Goal: Transaction & Acquisition: Purchase product/service

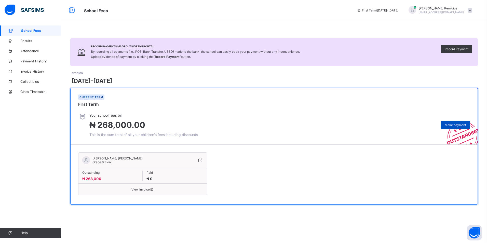
click at [450, 125] on span "Make payment" at bounding box center [455, 125] width 21 height 4
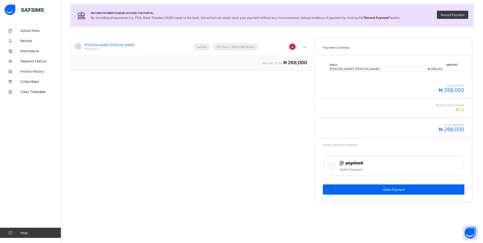
scroll to position [55, 0]
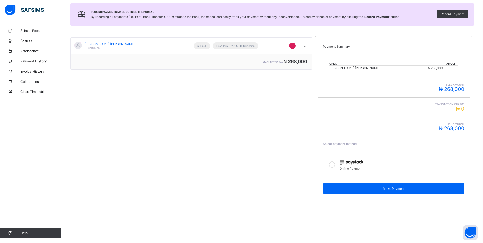
click at [334, 164] on icon at bounding box center [332, 164] width 6 height 6
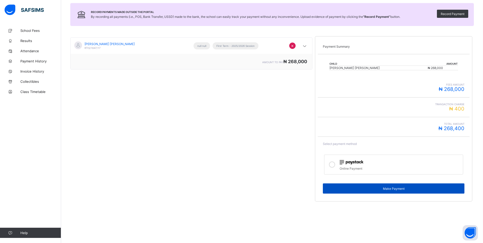
click at [346, 187] on span "Make Payment" at bounding box center [394, 189] width 134 height 4
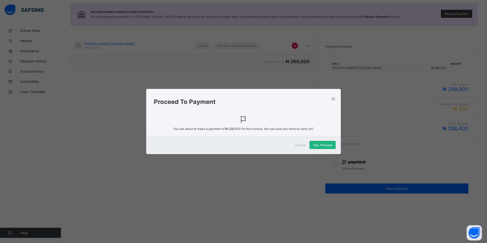
click at [328, 145] on span "Yes, Proceed" at bounding box center [322, 145] width 19 height 4
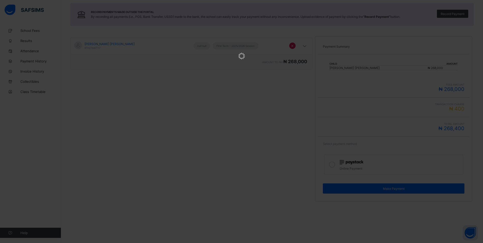
scroll to position [0, 0]
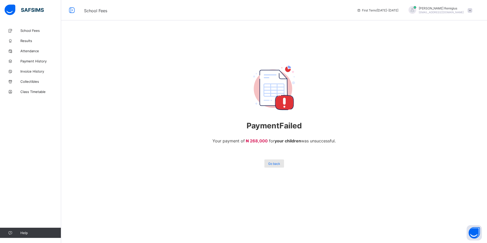
click at [275, 162] on span "Go back" at bounding box center [274, 164] width 12 height 4
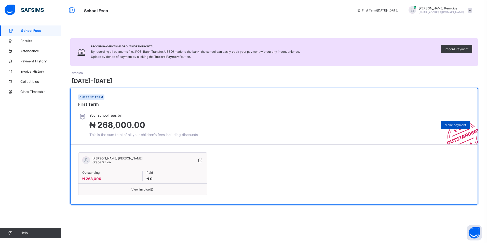
click at [449, 126] on span "Make payment" at bounding box center [455, 125] width 21 height 4
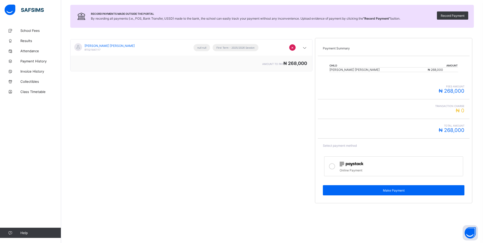
scroll to position [55, 0]
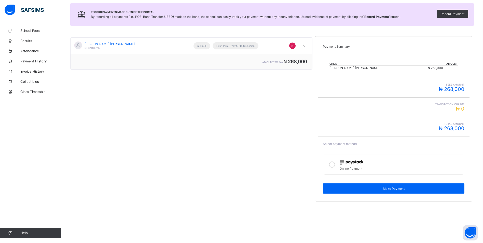
click at [334, 164] on icon at bounding box center [332, 164] width 6 height 6
click at [335, 165] on icon at bounding box center [332, 164] width 6 height 6
click at [334, 166] on icon at bounding box center [332, 164] width 6 height 6
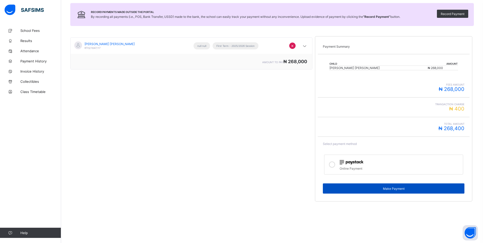
click at [389, 187] on span "Make Payment" at bounding box center [394, 189] width 134 height 4
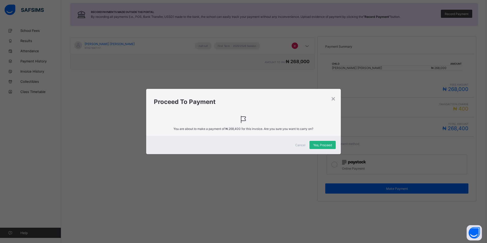
click at [326, 144] on span "Yes, Proceed" at bounding box center [322, 145] width 19 height 4
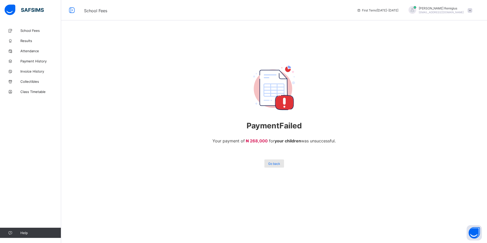
click at [274, 165] on span "Go back" at bounding box center [274, 164] width 12 height 4
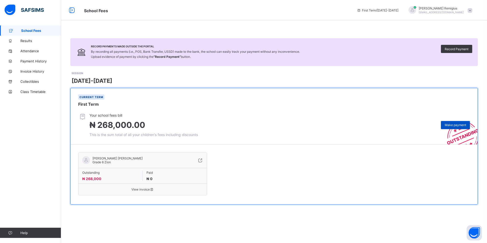
click at [449, 125] on span "Make payment" at bounding box center [455, 125] width 21 height 4
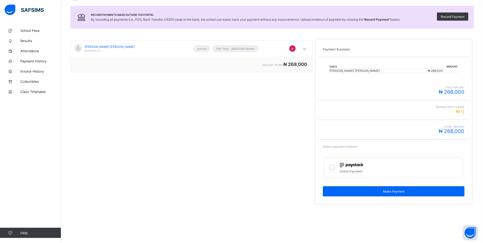
scroll to position [55, 0]
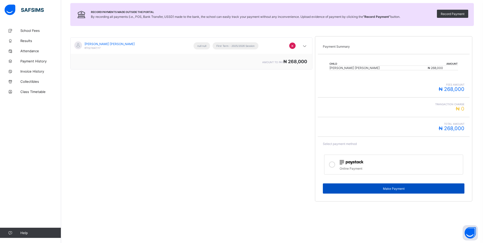
click at [370, 188] on span "Make Payment" at bounding box center [394, 189] width 134 height 4
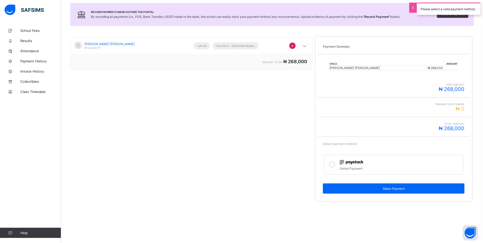
click at [335, 163] on icon at bounding box center [332, 164] width 6 height 6
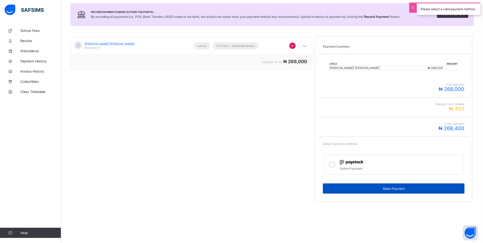
click at [385, 189] on span "Make Payment" at bounding box center [394, 189] width 134 height 4
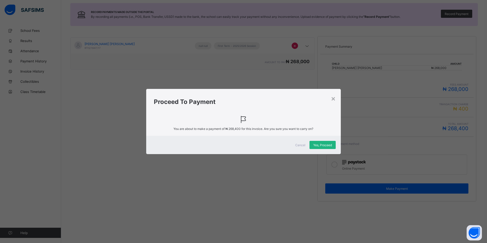
click at [328, 147] on div "Yes, Proceed" at bounding box center [322, 145] width 26 height 8
